Goal: Find specific page/section: Find specific page/section

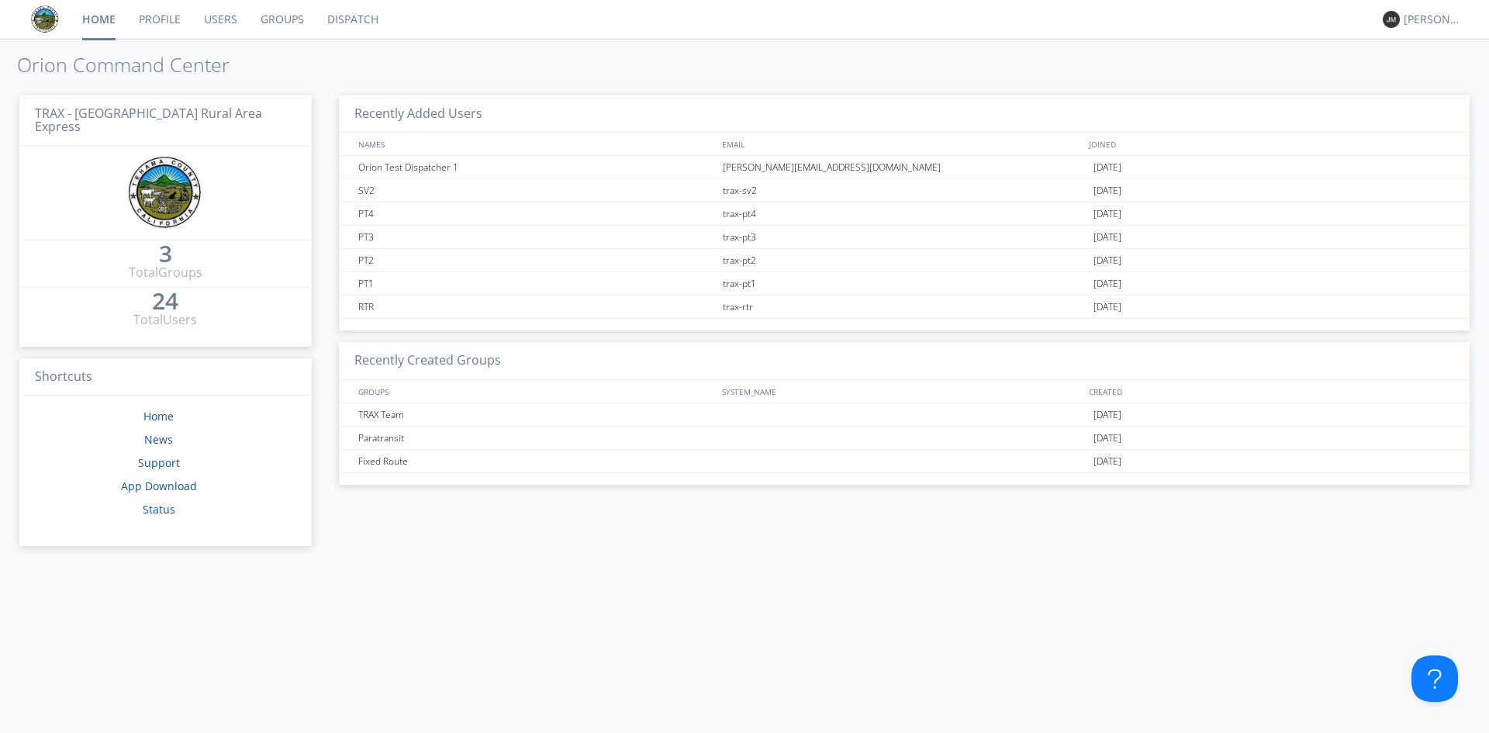
click at [344, 19] on link "Dispatch" at bounding box center [353, 19] width 74 height 39
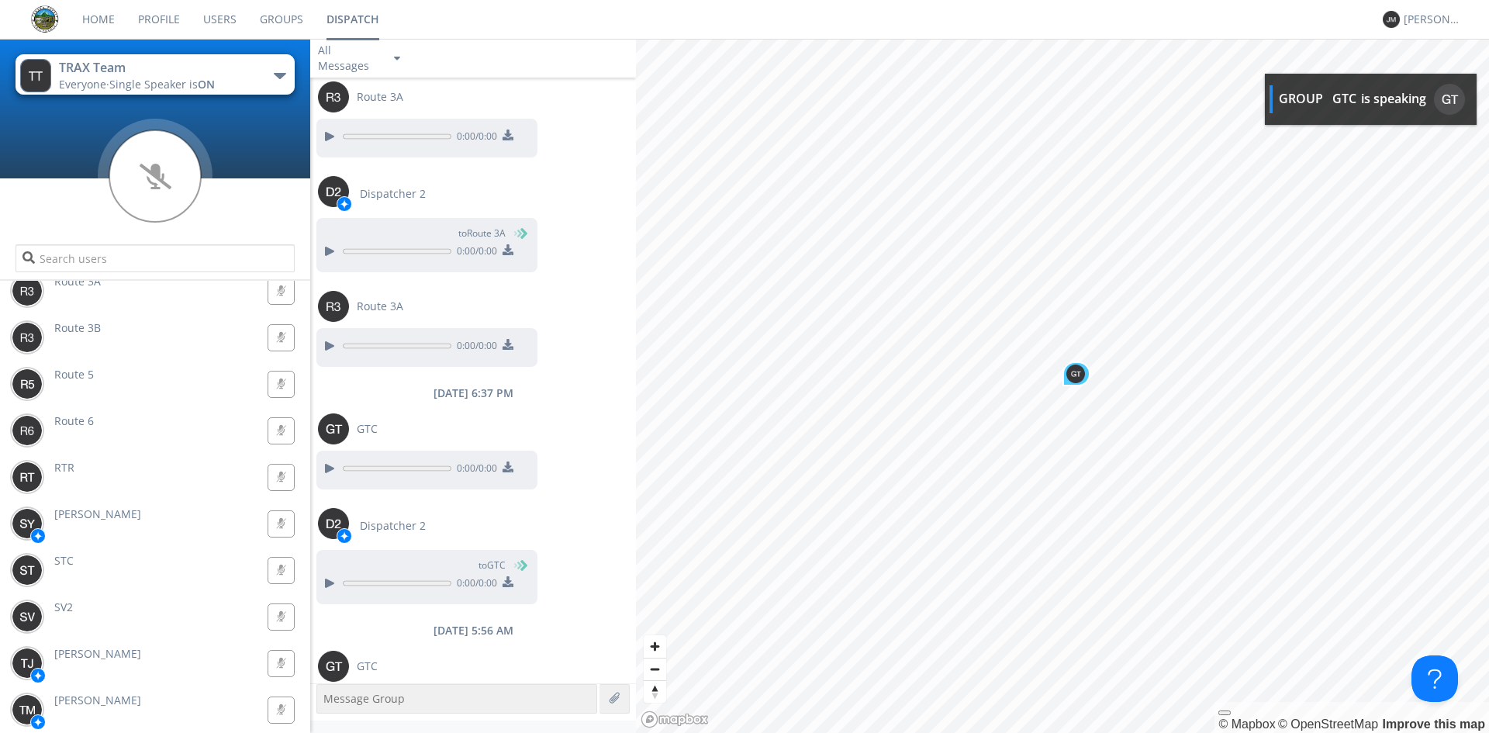
scroll to position [1671, 0]
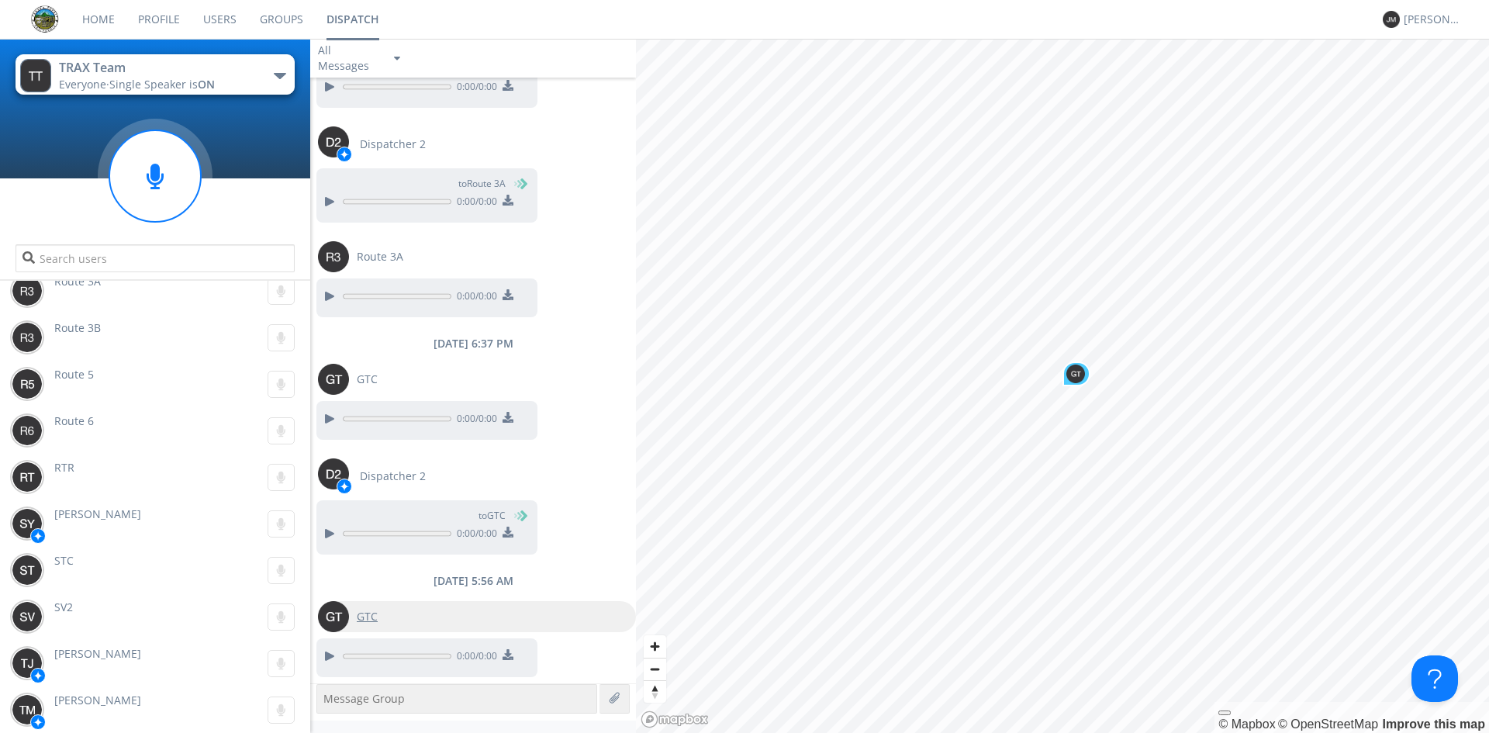
click at [365, 616] on span "GTC" at bounding box center [367, 617] width 21 height 16
type input "GTC"
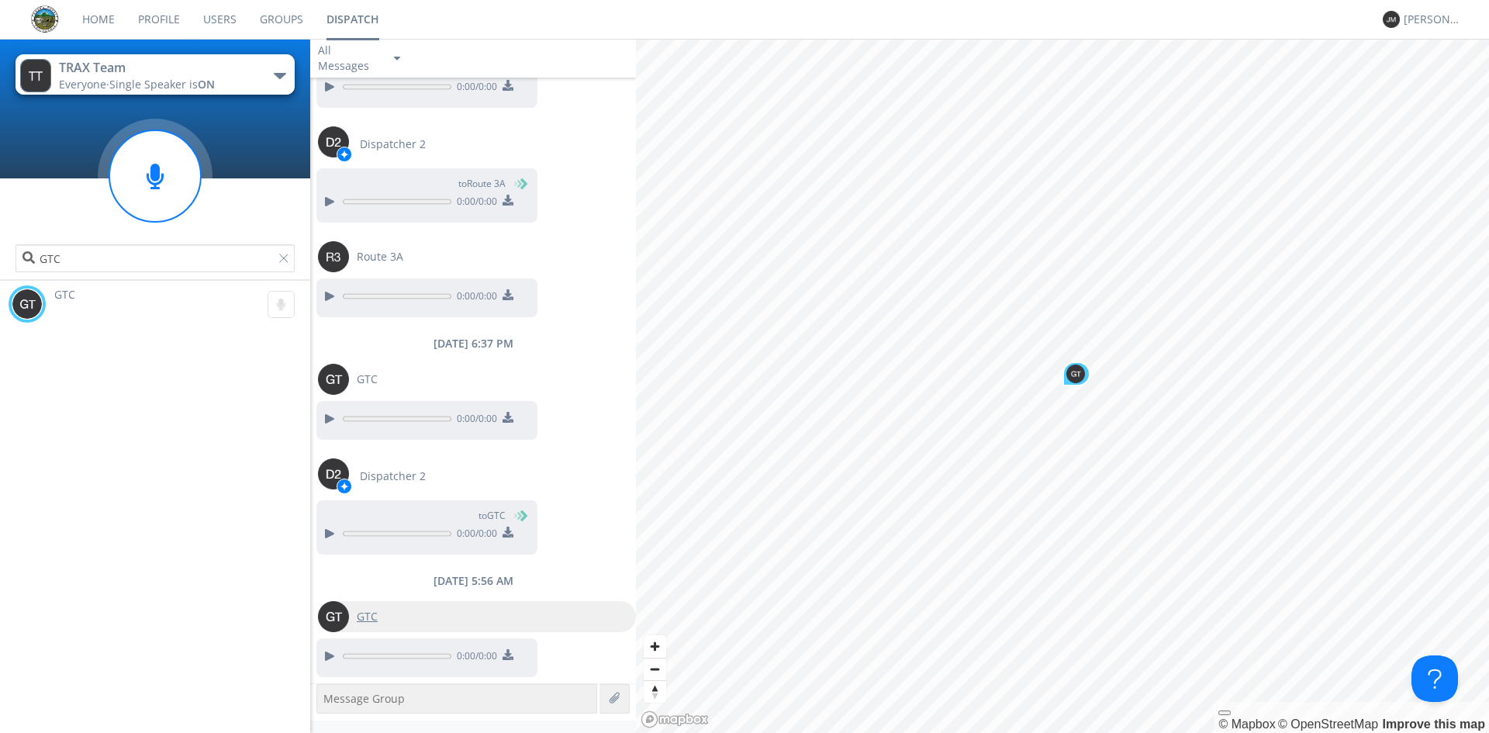
scroll to position [0, 0]
click at [278, 302] on icon at bounding box center [281, 304] width 7 height 11
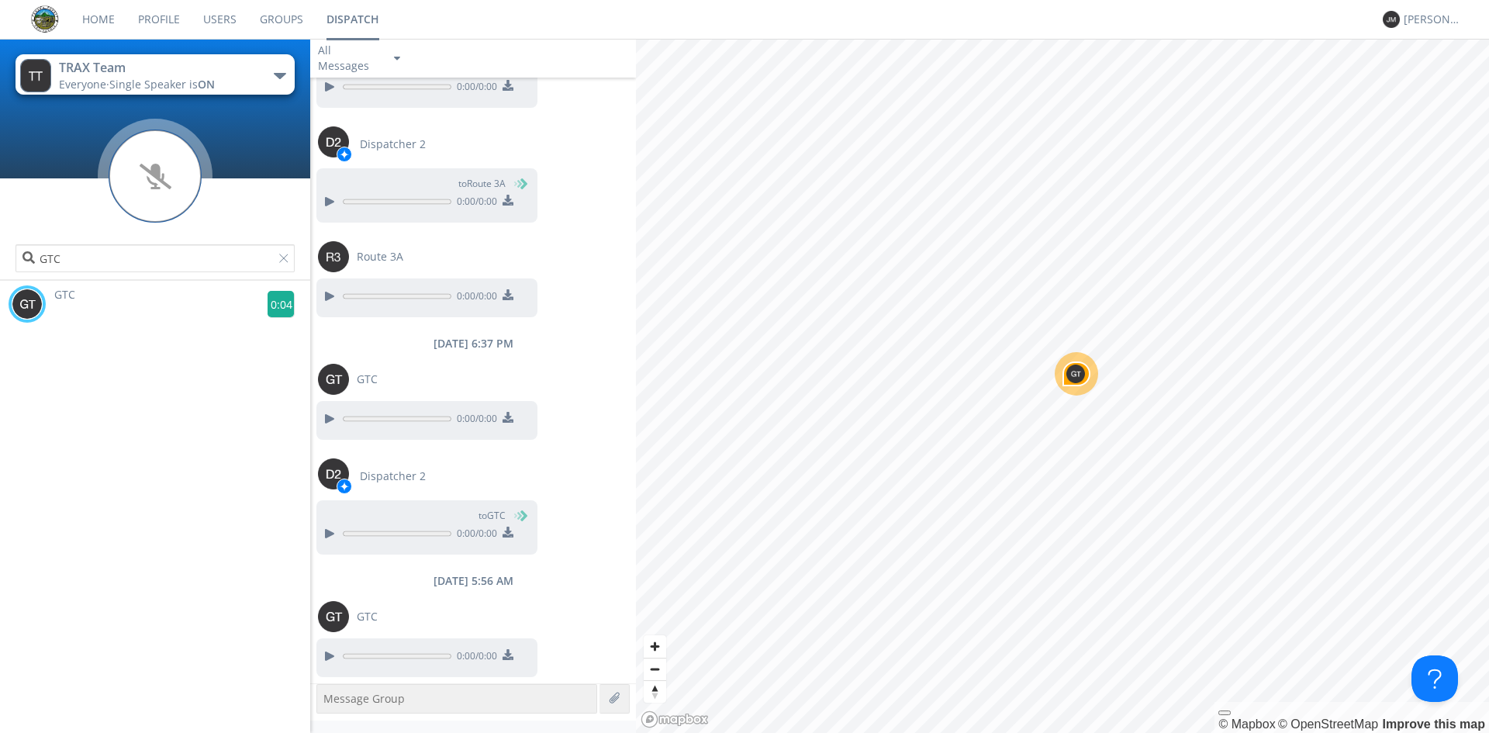
click at [274, 303] on g at bounding box center [281, 304] width 27 height 27
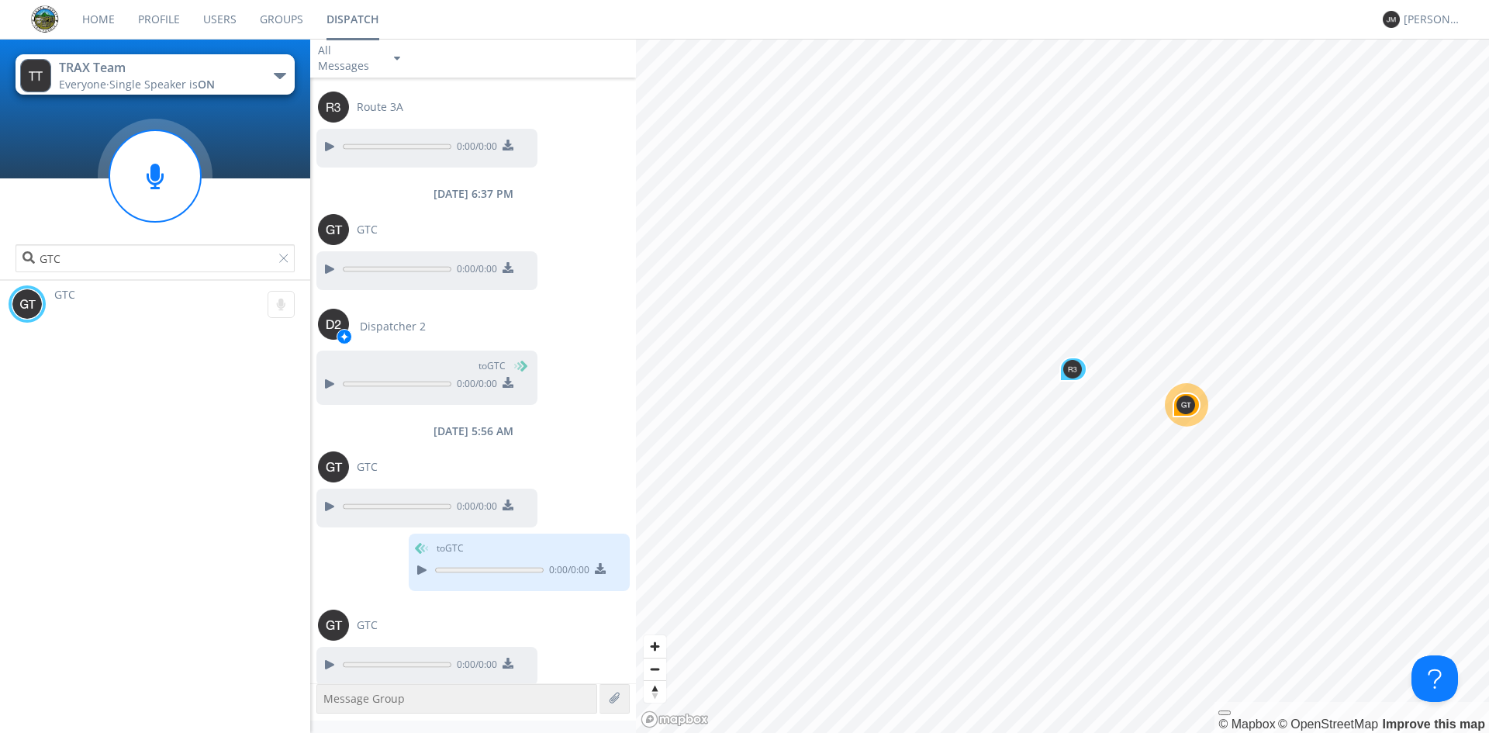
scroll to position [1830, 0]
